Goal: Information Seeking & Learning: Find specific fact

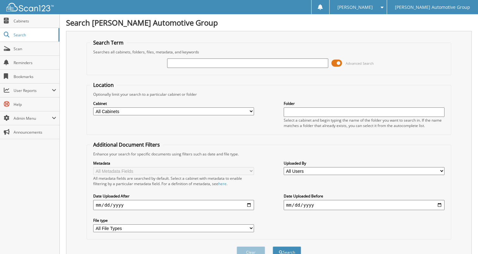
click at [173, 63] on input "text" at bounding box center [247, 62] width 161 height 9
type input "[PERSON_NAME]"
click at [286, 247] on button "Search" at bounding box center [287, 253] width 28 height 12
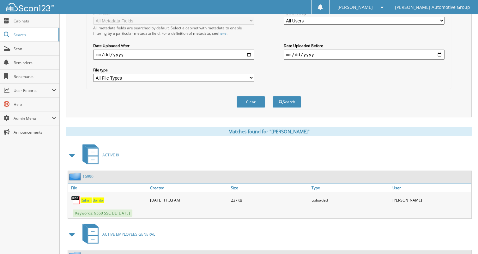
scroll to position [158, 0]
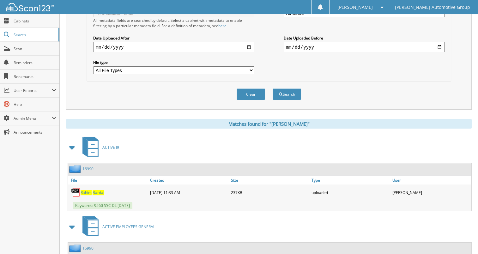
click at [91, 166] on link "16990" at bounding box center [88, 168] width 11 height 5
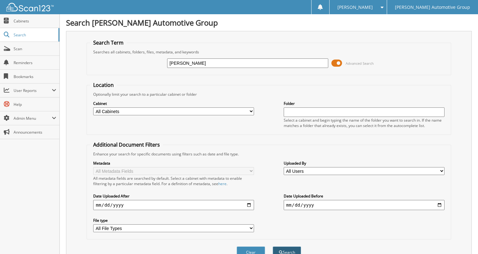
click at [290, 247] on button "Search" at bounding box center [287, 253] width 28 height 12
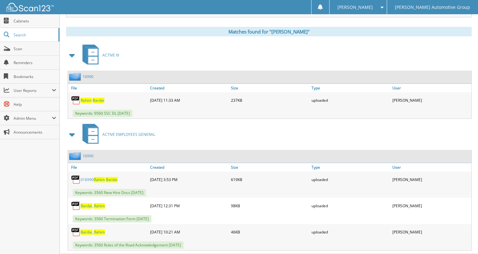
scroll to position [257, 0]
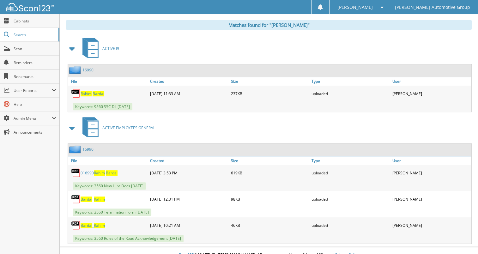
click at [101, 197] on span "Rahim" at bounding box center [99, 199] width 11 height 5
click at [110, 170] on span "Bardai" at bounding box center [112, 172] width 12 height 5
click at [101, 197] on span "Rahim" at bounding box center [99, 199] width 11 height 5
click at [20, 38] on link "Search" at bounding box center [29, 35] width 59 height 14
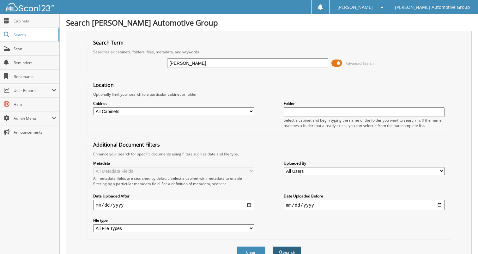
type input "[PERSON_NAME]"
click at [290, 248] on button "Search" at bounding box center [287, 253] width 28 height 12
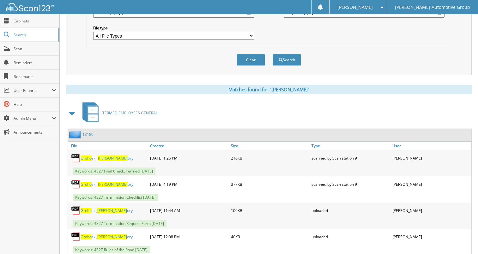
scroll to position [194, 0]
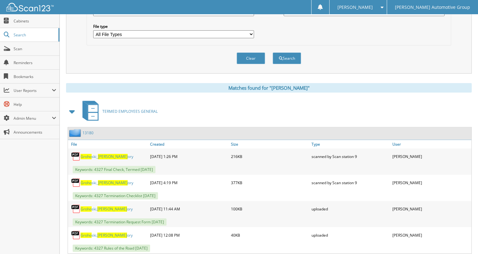
click at [86, 130] on link "13180" at bounding box center [88, 132] width 11 height 5
